Goal: Find specific page/section

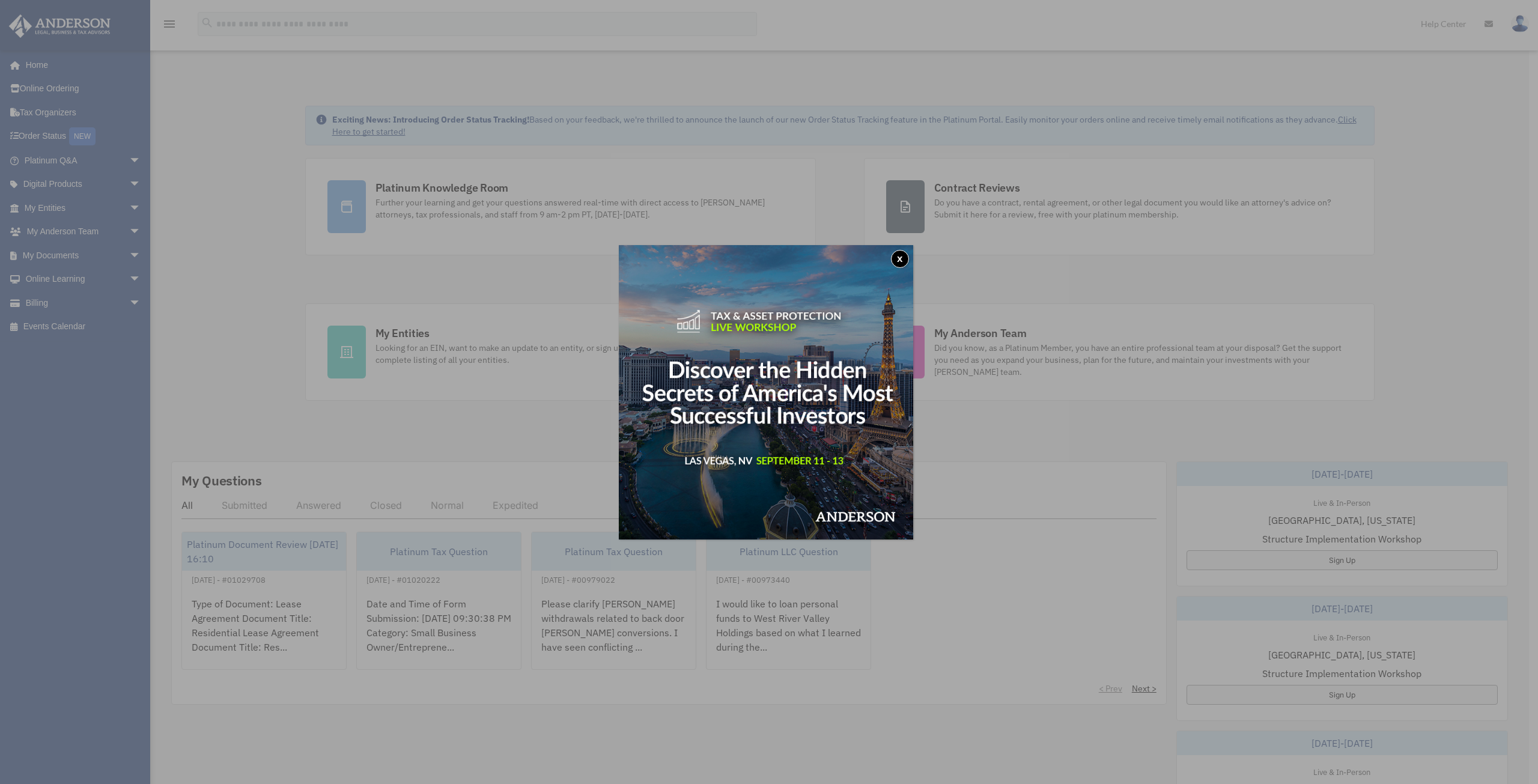
click at [902, 256] on button "x" at bounding box center [900, 259] width 18 height 18
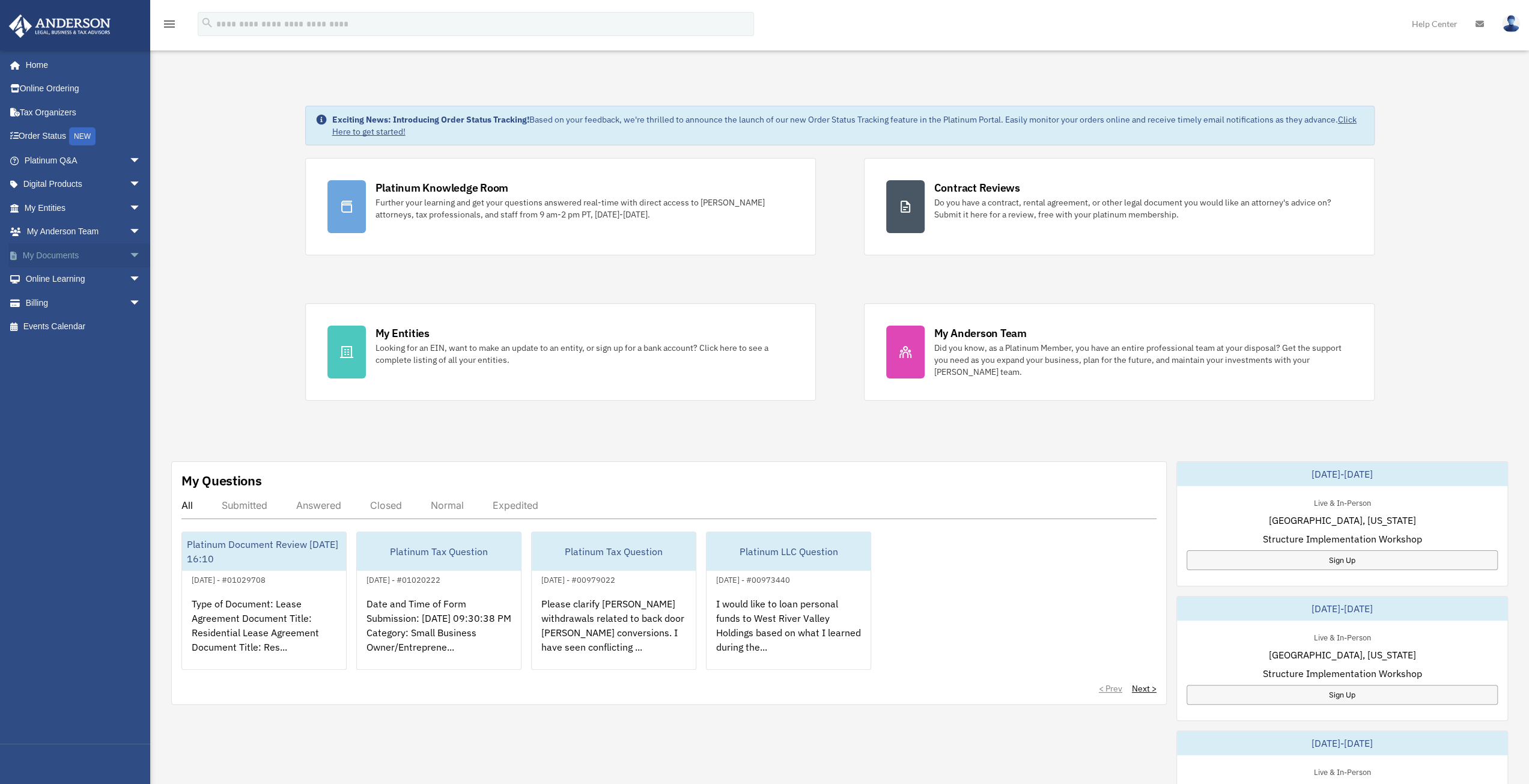
click at [75, 256] on link "My Documents arrow_drop_down" at bounding box center [84, 255] width 151 height 24
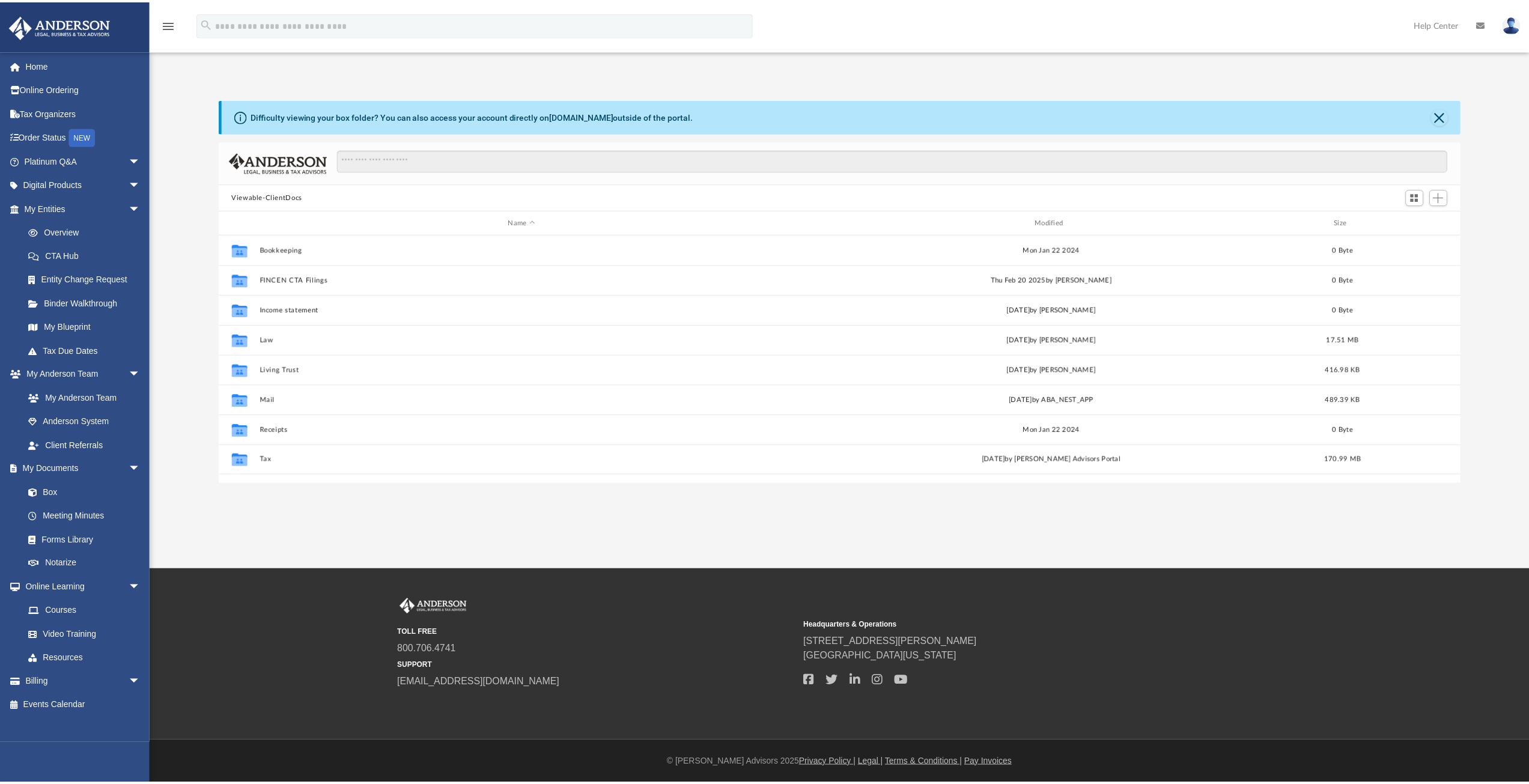
scroll to position [264, 1240]
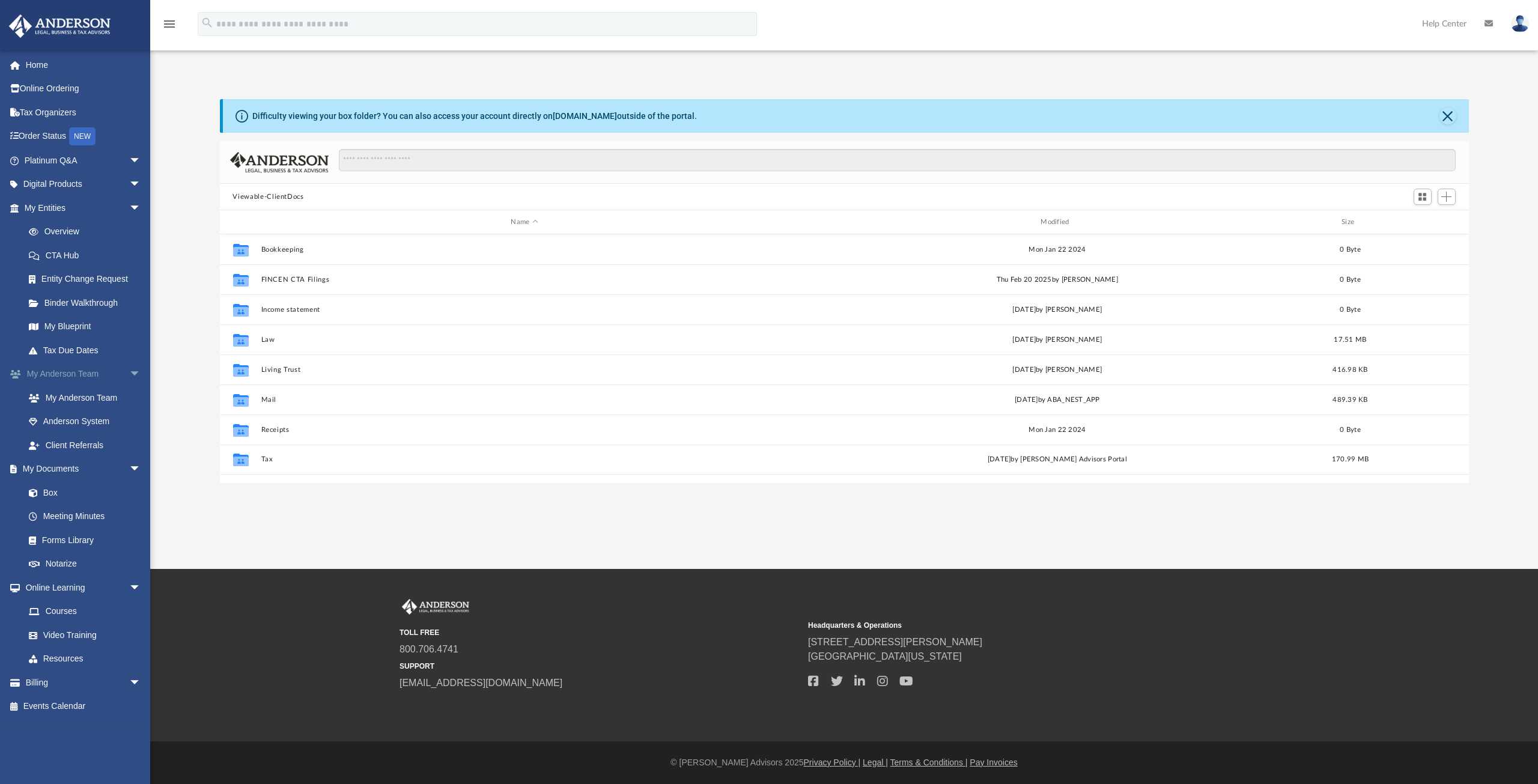
click at [86, 376] on link "My Anderson Team arrow_drop_down" at bounding box center [84, 374] width 151 height 24
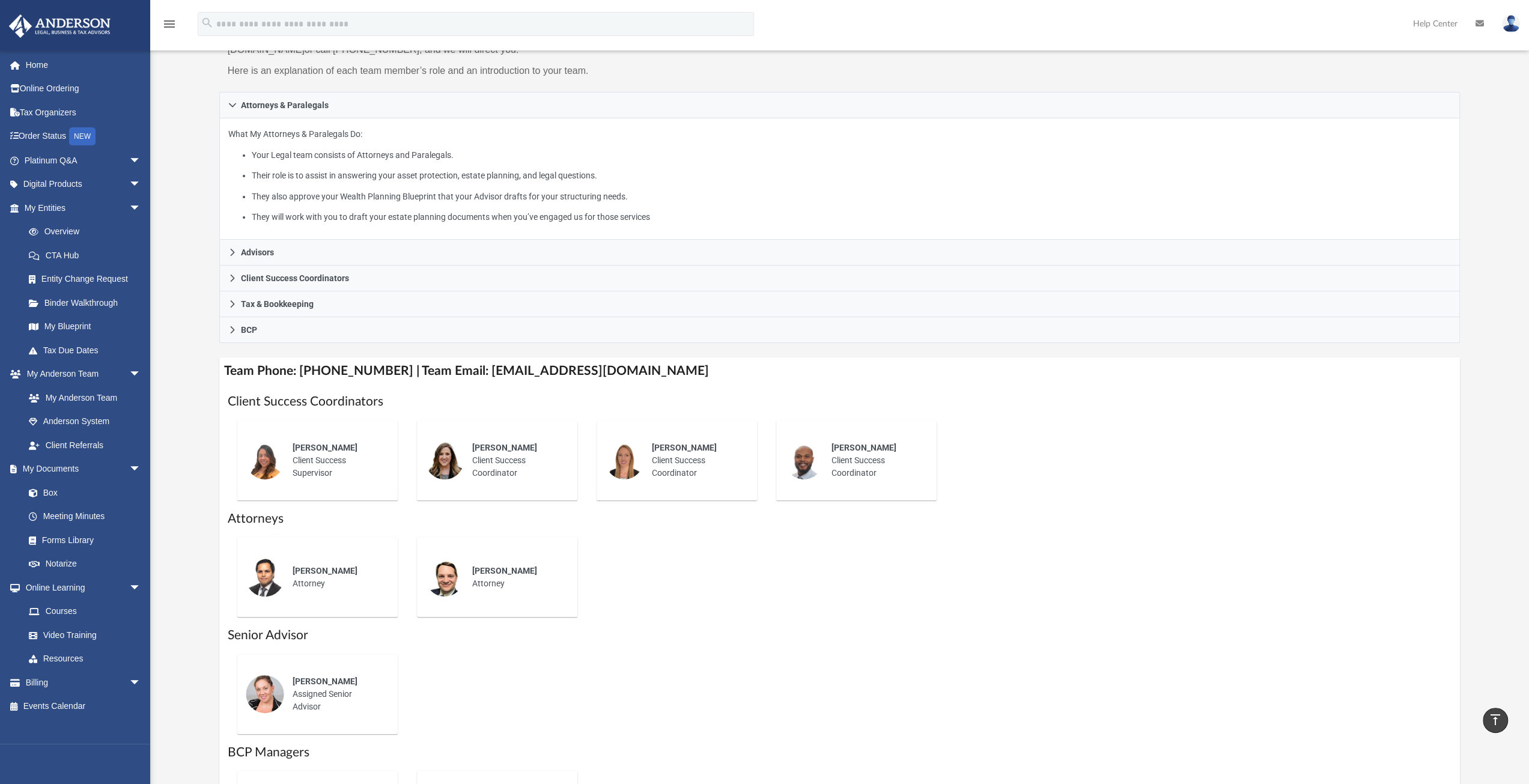
scroll to position [120, 0]
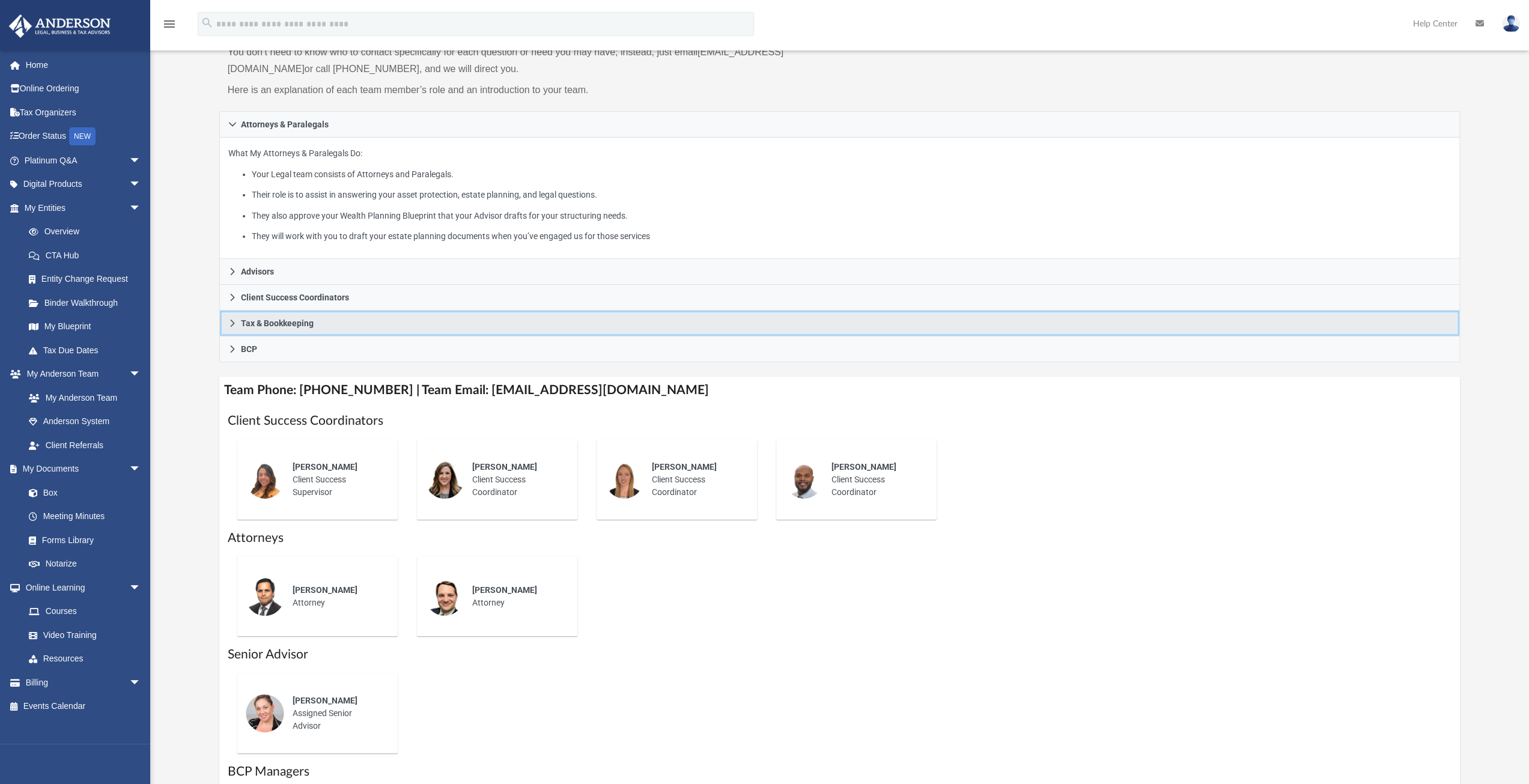
click at [227, 323] on link "Tax & Bookkeeping" at bounding box center [839, 323] width 1242 height 26
